Goal: Task Accomplishment & Management: Use online tool/utility

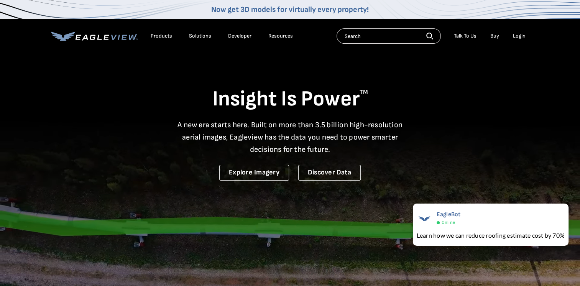
click at [521, 36] on div "Login" at bounding box center [519, 36] width 13 height 7
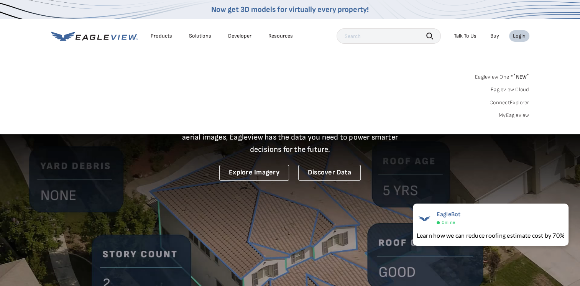
click at [511, 118] on link "MyEagleview" at bounding box center [514, 115] width 31 height 7
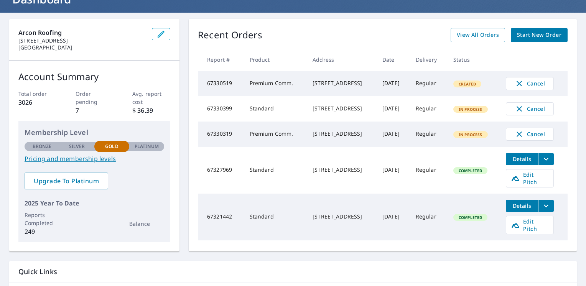
scroll to position [34, 0]
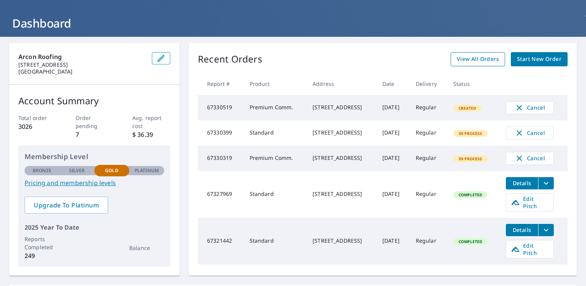
click at [472, 65] on link "View All Orders" at bounding box center [477, 59] width 54 height 14
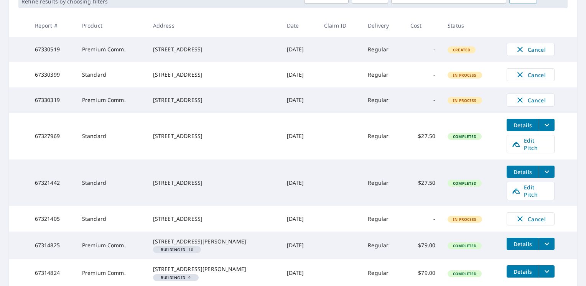
scroll to position [149, 0]
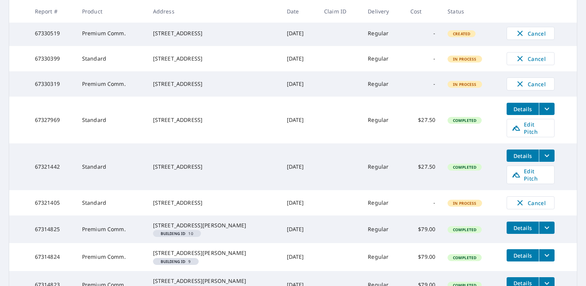
click at [514, 156] on span "Details" at bounding box center [522, 155] width 23 height 7
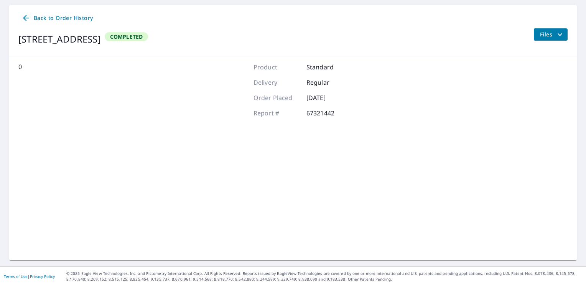
scroll to position [71, 0]
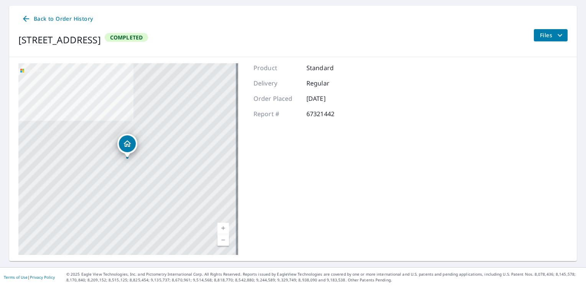
click at [22, 18] on icon at bounding box center [25, 18] width 9 height 9
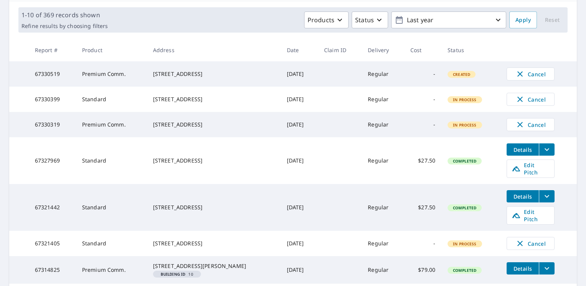
scroll to position [110, 0]
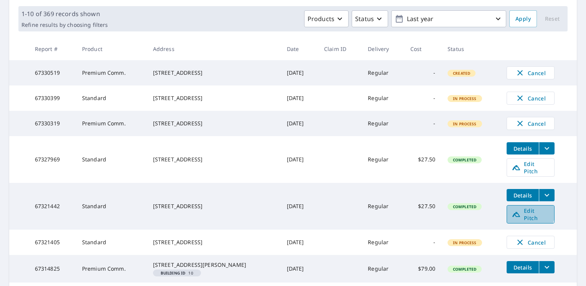
click at [518, 213] on span "Edit Pitch" at bounding box center [530, 214] width 38 height 15
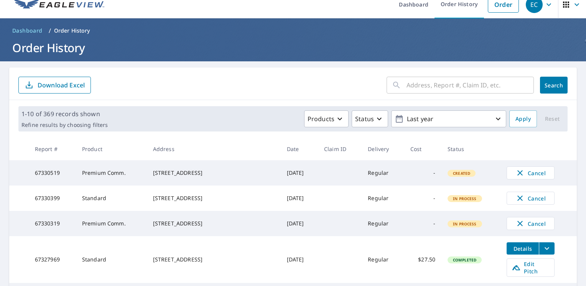
scroll to position [0, 0]
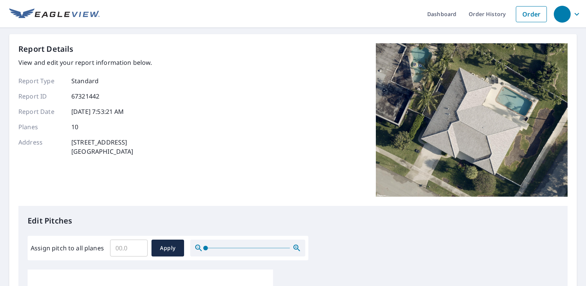
click at [129, 251] on input "Assign pitch to all planes" at bounding box center [129, 247] width 38 height 21
type input "4"
click at [175, 251] on span "Apply" at bounding box center [168, 248] width 20 height 10
type input "4"
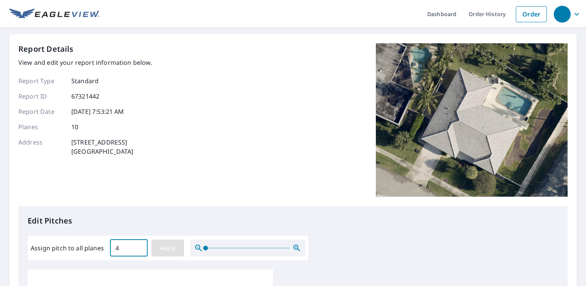
type input "4"
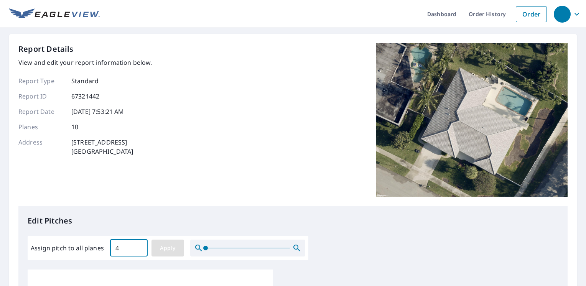
type input "4"
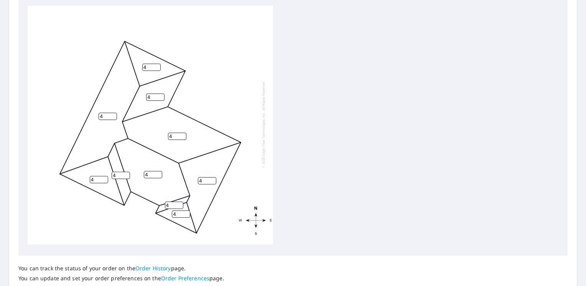
scroll to position [320, 0]
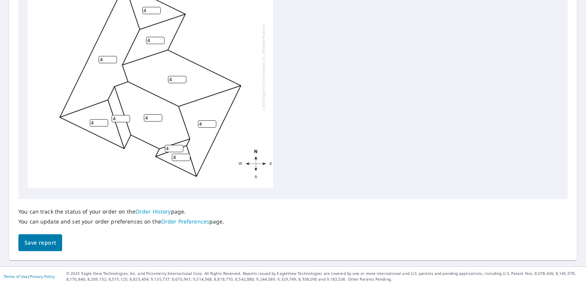
click at [43, 234] on button "Save report" at bounding box center [40, 242] width 44 height 17
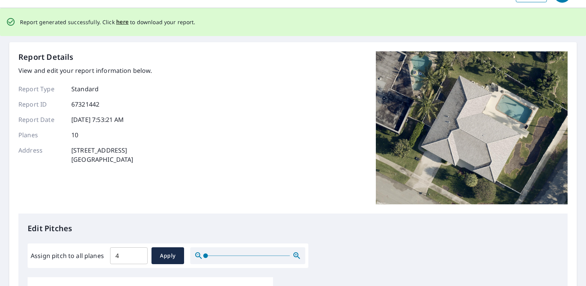
scroll to position [0, 0]
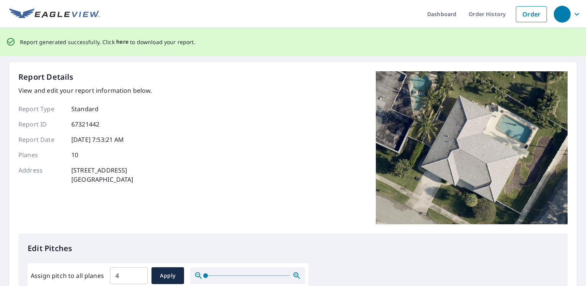
click at [120, 44] on span "here" at bounding box center [122, 42] width 13 height 10
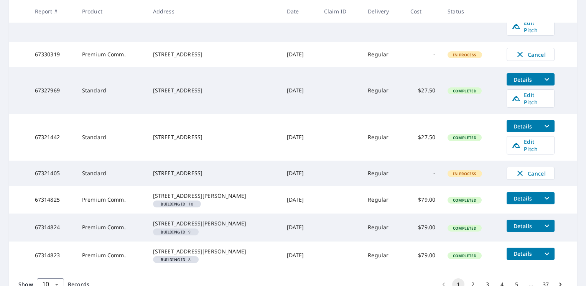
scroll to position [230, 0]
